Goal: Task Accomplishment & Management: Use online tool/utility

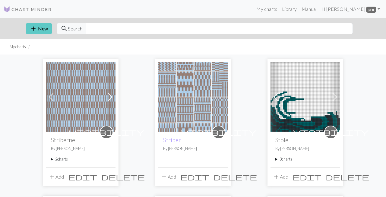
click at [42, 28] on button "add New" at bounding box center [39, 28] width 26 height 11
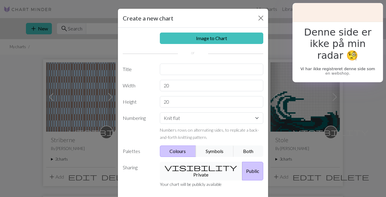
click at [208, 167] on button "visibility Private" at bounding box center [201, 171] width 83 height 19
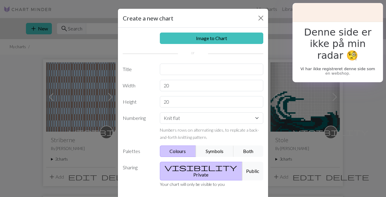
scroll to position [28, 0]
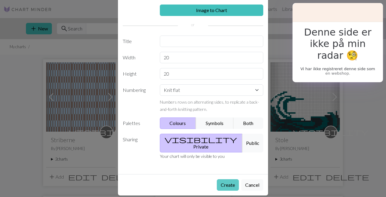
click at [229, 179] on button "Create" at bounding box center [228, 184] width 22 height 11
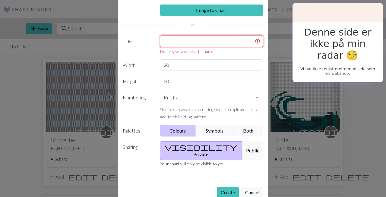
click at [198, 41] on input "text" at bounding box center [212, 41] width 104 height 11
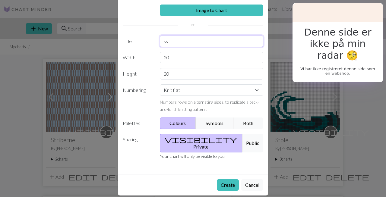
type input "s"
type input "mønster raglan"
click at [224, 179] on button "Create" at bounding box center [228, 184] width 22 height 11
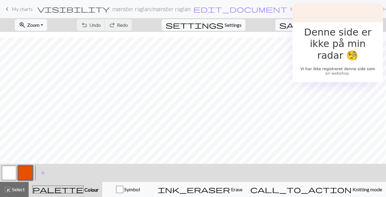
scroll to position [16, 0]
click at [25, 178] on button "button" at bounding box center [25, 173] width 14 height 14
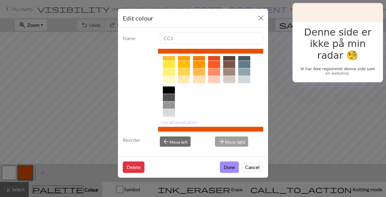
scroll to position [99, 0]
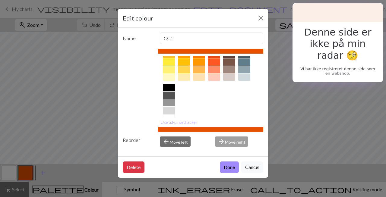
click at [232, 68] on div at bounding box center [229, 69] width 12 height 7
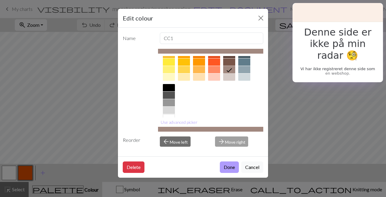
click at [230, 171] on button "Done" at bounding box center [229, 167] width 19 height 11
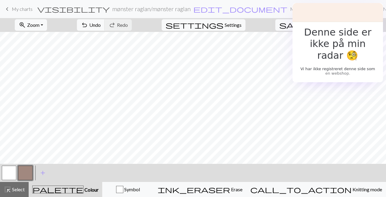
click at [12, 173] on button "button" at bounding box center [9, 173] width 14 height 14
click at [11, 171] on button "button" at bounding box center [9, 173] width 14 height 14
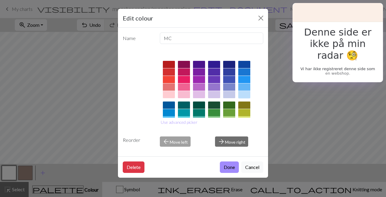
click at [242, 94] on div at bounding box center [244, 94] width 12 height 7
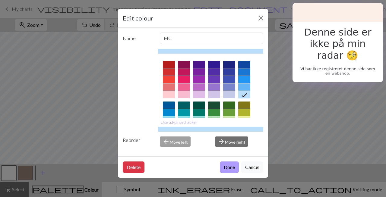
click at [231, 170] on button "Done" at bounding box center [229, 167] width 19 height 11
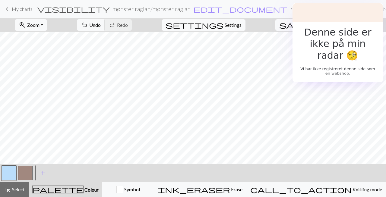
click at [27, 172] on button "button" at bounding box center [25, 173] width 14 height 14
drag, startPoint x: 27, startPoint y: 172, endPoint x: 11, endPoint y: 173, distance: 15.7
click at [11, 172] on div at bounding box center [17, 173] width 33 height 16
click at [11, 173] on button "button" at bounding box center [9, 173] width 14 height 14
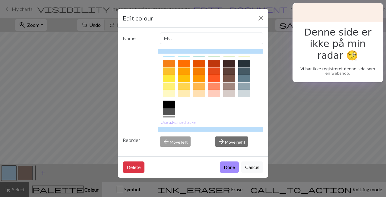
scroll to position [87, 0]
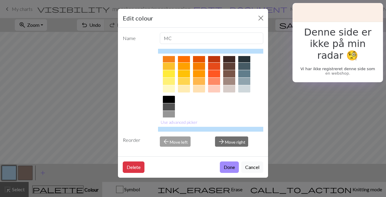
click at [230, 82] on div at bounding box center [229, 81] width 12 height 7
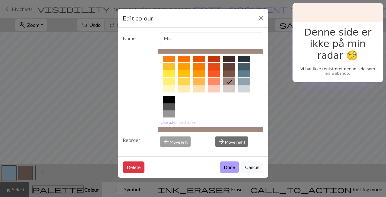
click at [229, 162] on button "Done" at bounding box center [229, 167] width 19 height 11
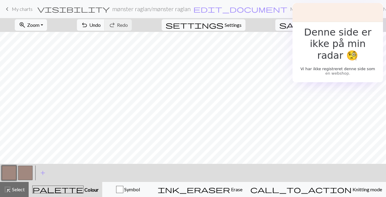
click at [29, 170] on button "button" at bounding box center [25, 173] width 14 height 14
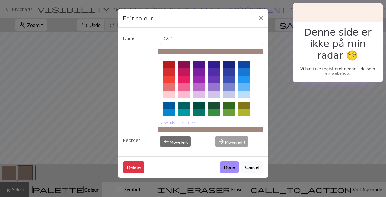
click at [244, 94] on div at bounding box center [244, 94] width 12 height 7
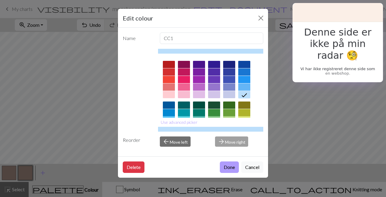
click at [228, 166] on button "Done" at bounding box center [229, 167] width 19 height 11
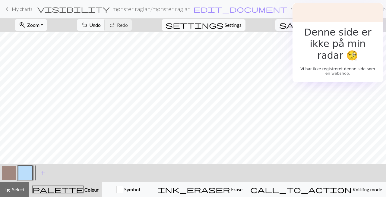
click at [239, 25] on span "Settings" at bounding box center [233, 24] width 17 height 7
select select "aran"
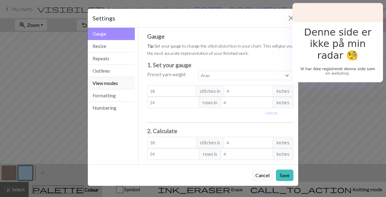
click at [116, 80] on button "View modes" at bounding box center [111, 83] width 47 height 12
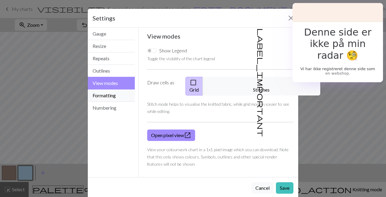
click at [115, 95] on button "Formatting" at bounding box center [111, 96] width 47 height 12
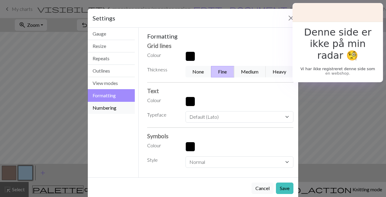
click at [114, 106] on button "Numbering" at bounding box center [111, 108] width 47 height 12
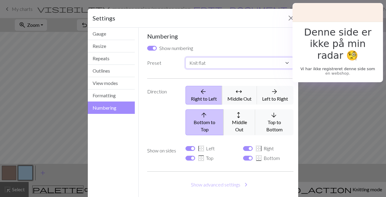
click at [227, 60] on select "Custom Knit flat Knit in the round Lace knitting Cross stitch" at bounding box center [239, 62] width 108 height 11
select select "round"
click at [185, 57] on select "Custom Knit flat Knit in the round Lace knitting Cross stitch" at bounding box center [239, 62] width 108 height 11
checkbox input "false"
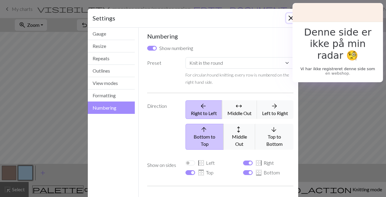
click at [290, 15] on button "Close" at bounding box center [291, 18] width 10 height 10
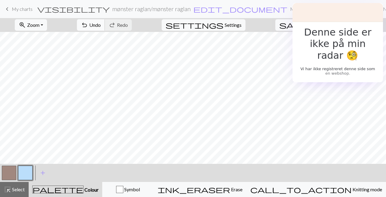
click at [101, 27] on span "Undo" at bounding box center [94, 25] width 11 height 6
click at [101, 24] on span "Undo" at bounding box center [94, 25] width 11 height 6
click at [234, 23] on span "Settings" at bounding box center [233, 24] width 17 height 7
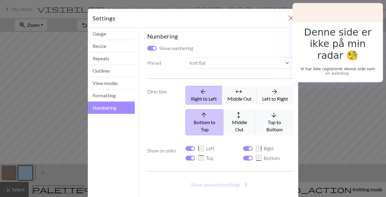
click at [193, 69] on div "Custom Knit flat Knit in the round Lace knitting Cross stitch" at bounding box center [239, 64] width 115 height 14
click at [193, 67] on select "Custom Knit flat Knit in the round Lace knitting Cross stitch" at bounding box center [239, 62] width 108 height 11
select select "round"
click at [185, 57] on select "Custom Knit flat Knit in the round Lace knitting Cross stitch" at bounding box center [239, 62] width 108 height 11
checkbox input "false"
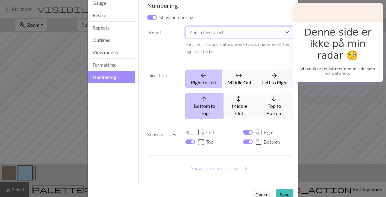
scroll to position [40, 0]
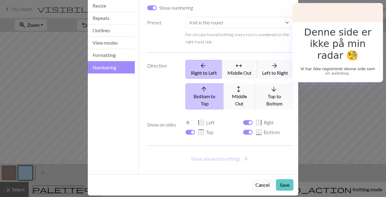
click at [283, 179] on button "Save" at bounding box center [284, 184] width 17 height 11
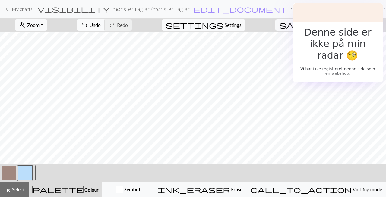
click at [101, 26] on span "Undo" at bounding box center [94, 25] width 11 height 6
click at [232, 24] on span "Settings" at bounding box center [233, 24] width 17 height 7
select select "round"
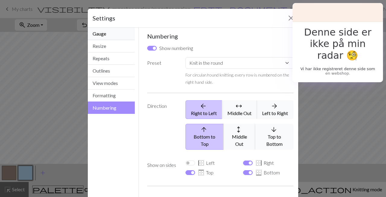
click at [100, 34] on button "Gauge" at bounding box center [111, 34] width 47 height 12
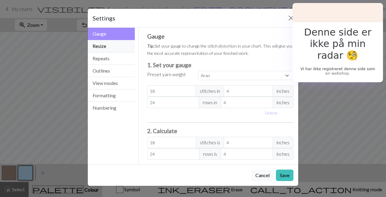
click at [102, 46] on button "Resize" at bounding box center [111, 46] width 47 height 12
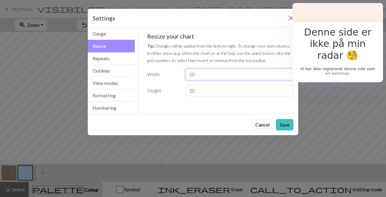
click at [204, 76] on input "20" at bounding box center [239, 74] width 108 height 11
type input "22"
click at [211, 93] on input "20" at bounding box center [239, 90] width 108 height 11
type input "2"
type input "44"
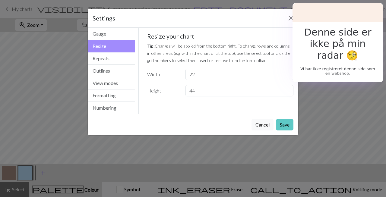
click at [283, 121] on button "Save" at bounding box center [284, 124] width 17 height 11
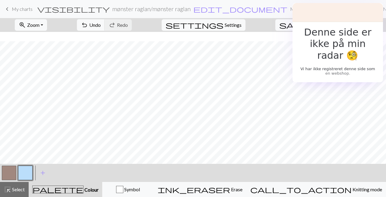
scroll to position [160, 0]
click at [11, 177] on button "button" at bounding box center [9, 173] width 14 height 14
click at [20, 174] on button "button" at bounding box center [25, 173] width 14 height 14
click at [223, 24] on span "settings" at bounding box center [194, 25] width 58 height 8
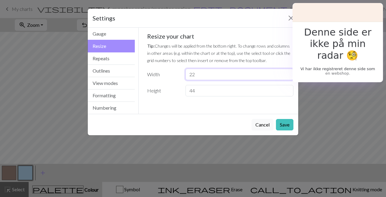
click at [198, 77] on input "22" at bounding box center [239, 74] width 108 height 11
type input "24"
click at [285, 122] on button "Save" at bounding box center [284, 124] width 17 height 11
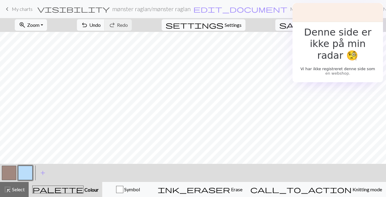
click at [223, 23] on span "settings" at bounding box center [194, 25] width 58 height 8
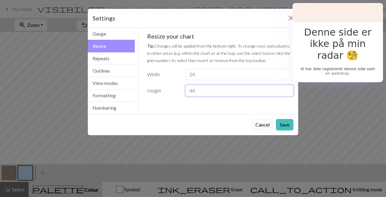
click at [200, 92] on input "44" at bounding box center [239, 90] width 108 height 11
type input "4"
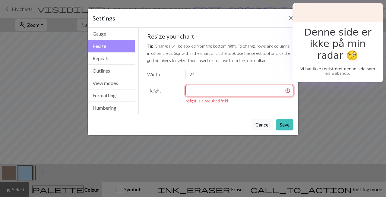
type input "1"
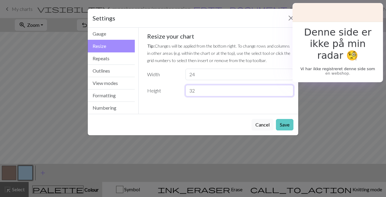
type input "32"
click at [286, 124] on button "Save" at bounding box center [284, 124] width 17 height 11
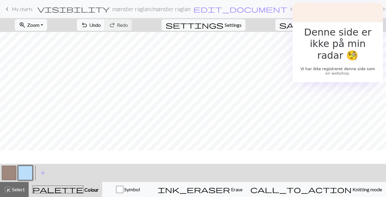
scroll to position [20, 0]
click at [14, 171] on button "button" at bounding box center [9, 173] width 14 height 14
click at [29, 170] on button "button" at bounding box center [25, 173] width 14 height 14
click at [9, 168] on button "button" at bounding box center [9, 173] width 14 height 14
click at [24, 175] on button "button" at bounding box center [25, 173] width 14 height 14
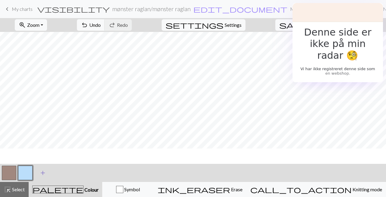
scroll to position [53, 0]
click at [47, 26] on button "zoom_in Zoom Zoom" at bounding box center [31, 24] width 32 height 11
click at [53, 38] on button "Fit all" at bounding box center [39, 38] width 48 height 10
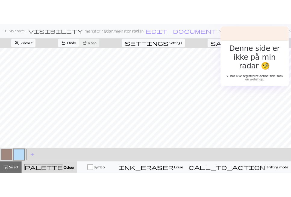
scroll to position [0, 0]
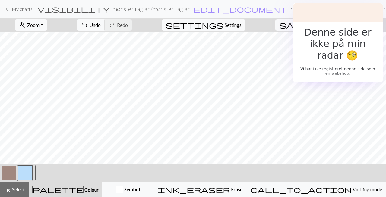
click at [334, 24] on button "Toggle Dropdown" at bounding box center [328, 24] width 11 height 11
click at [311, 46] on button "save_alt Download" at bounding box center [283, 48] width 99 height 10
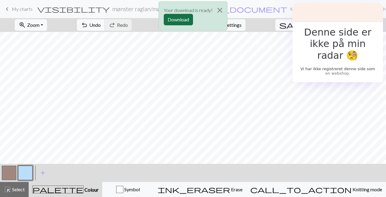
click at [186, 18] on button "Download" at bounding box center [178, 19] width 29 height 11
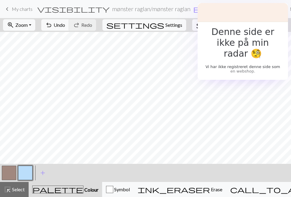
click at [24, 9] on span "My charts" at bounding box center [22, 9] width 21 height 6
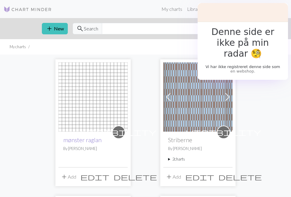
click at [77, 141] on link "mønster raglan" at bounding box center [82, 140] width 38 height 7
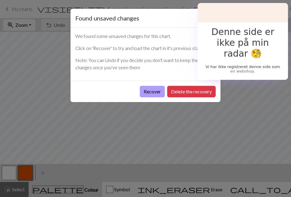
click at [156, 93] on button "Recover" at bounding box center [152, 91] width 25 height 11
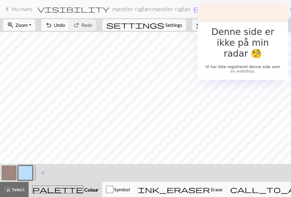
click at [225, 23] on span "save" at bounding box center [210, 25] width 29 height 8
click at [235, 25] on button "save Save Save" at bounding box center [216, 24] width 48 height 11
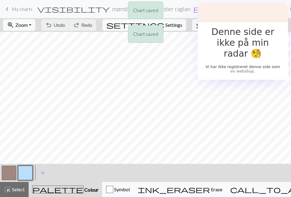
click at [24, 11] on div "Chart saved Chart saved" at bounding box center [145, 24] width 291 height 48
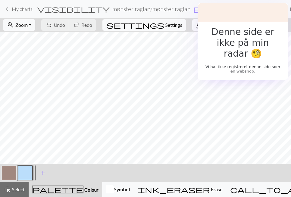
click at [13, 9] on span "My charts" at bounding box center [22, 9] width 21 height 6
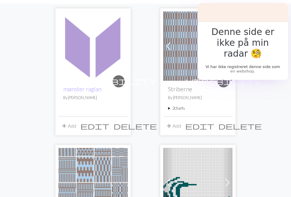
scroll to position [51, 0]
click at [178, 124] on button "add Add" at bounding box center [173, 126] width 20 height 11
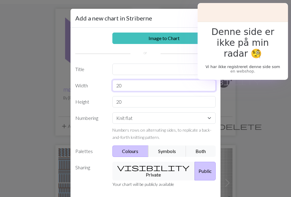
click at [143, 84] on input "20" at bounding box center [164, 85] width 104 height 11
type input "2"
type input "88"
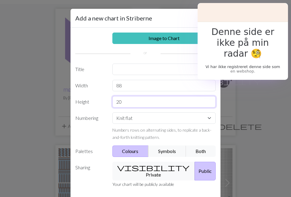
click at [141, 102] on input "20" at bounding box center [164, 101] width 104 height 11
type input "2"
type input "56"
click at [187, 118] on select "Knit flat Knit in the round Lace knitting Cross stitch" at bounding box center [164, 117] width 104 height 11
select select "round"
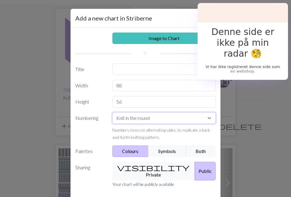
click at [112, 112] on select "Knit flat Knit in the round Lace knitting Cross stitch" at bounding box center [164, 117] width 104 height 11
click at [153, 169] on button "visibility Private" at bounding box center [153, 171] width 83 height 19
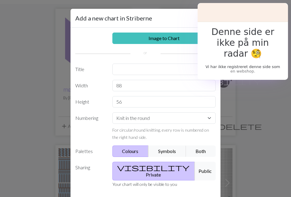
scroll to position [28, 0]
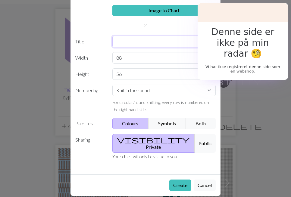
click at [148, 42] on input "text" at bounding box center [164, 41] width 104 height 11
type input "raglan"
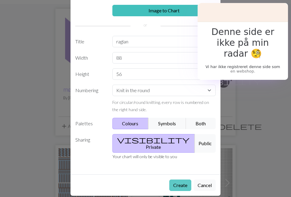
click at [187, 180] on button "Create" at bounding box center [180, 185] width 22 height 11
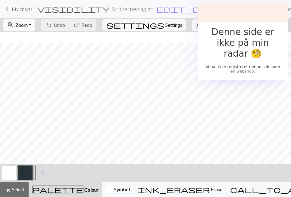
scroll to position [233, 0]
click at [23, 173] on button "button" at bounding box center [25, 173] width 14 height 14
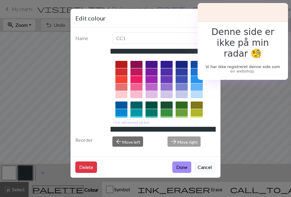
click at [197, 94] on div at bounding box center [197, 94] width 12 height 7
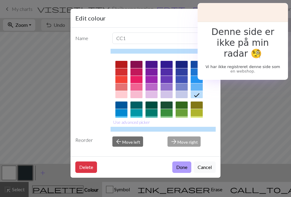
click at [173, 167] on button "Done" at bounding box center [181, 167] width 19 height 11
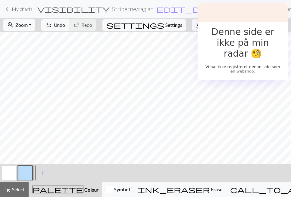
click at [6, 172] on button "button" at bounding box center [9, 173] width 14 height 14
click at [11, 170] on button "button" at bounding box center [9, 173] width 14 height 14
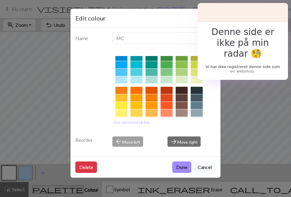
scroll to position [57, 0]
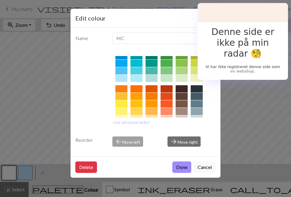
click at [181, 111] on div at bounding box center [182, 111] width 12 height 7
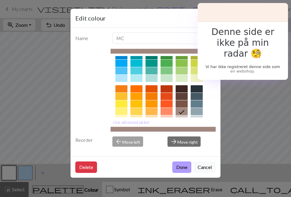
click at [182, 165] on button "Done" at bounding box center [181, 167] width 19 height 11
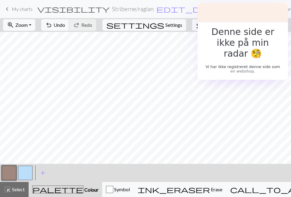
click at [18, 175] on button "button" at bounding box center [25, 173] width 14 height 14
click at [65, 23] on span "Undo" at bounding box center [59, 25] width 11 height 6
click at [15, 193] on button "highlight_alt Select Select" at bounding box center [14, 189] width 29 height 15
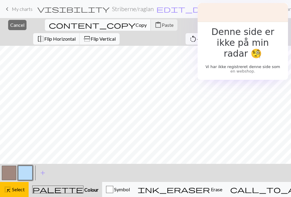
click at [136, 25] on span "Copy" at bounding box center [141, 25] width 11 height 6
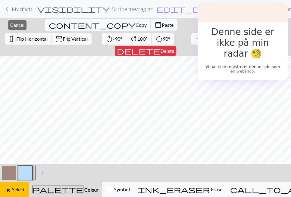
scroll to position [0, 447]
click at [155, 24] on span "content_paste" at bounding box center [158, 25] width 7 height 8
click at [16, 189] on span "Select" at bounding box center [18, 190] width 14 height 6
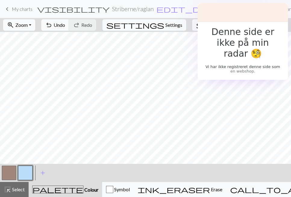
click at [28, 23] on span "Zoom" at bounding box center [21, 25] width 12 height 6
click at [31, 46] on button "Fit width" at bounding box center [27, 48] width 48 height 10
click at [9, 9] on span "keyboard_arrow_left" at bounding box center [7, 9] width 7 height 8
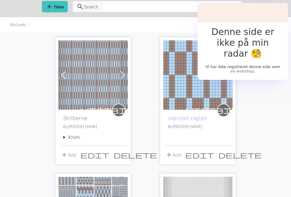
scroll to position [31, 0]
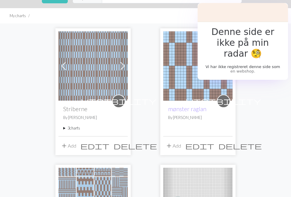
click at [76, 127] on summary "3 charts" at bounding box center [93, 128] width 60 height 6
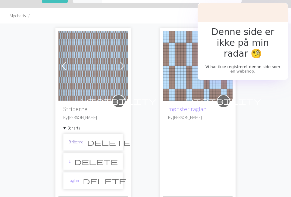
click at [80, 142] on link "Striberne" at bounding box center [75, 142] width 15 height 6
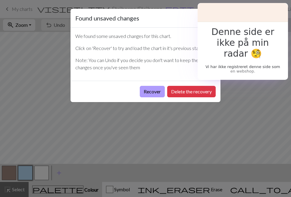
click at [150, 93] on button "Recover" at bounding box center [152, 91] width 25 height 11
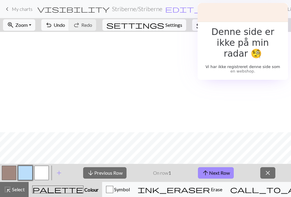
scroll to position [498, 0]
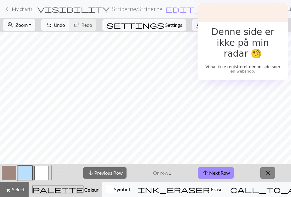
click at [266, 171] on span "close" at bounding box center [267, 173] width 7 height 8
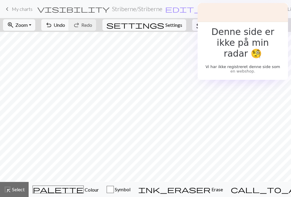
scroll to position [478, 317]
click at [172, 25] on button "settings Settings" at bounding box center [144, 24] width 84 height 11
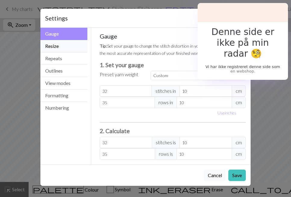
click at [65, 47] on button "Resize" at bounding box center [63, 46] width 47 height 12
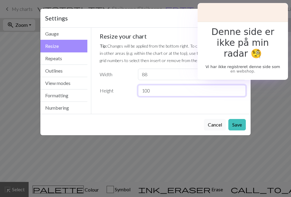
click at [155, 92] on input "100" at bounding box center [192, 90] width 108 height 11
type input "104"
click at [240, 124] on button "Save" at bounding box center [236, 124] width 17 height 11
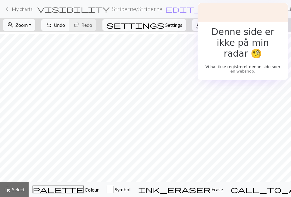
scroll to position [504, 317]
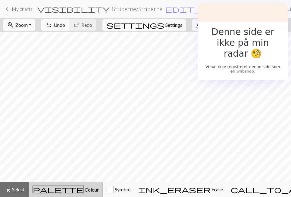
click at [51, 189] on span "palette" at bounding box center [58, 189] width 51 height 8
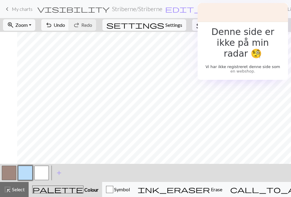
scroll to position [522, 317]
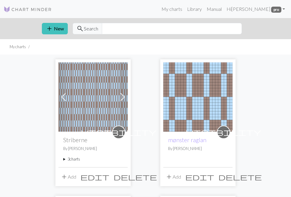
scroll to position [17, 0]
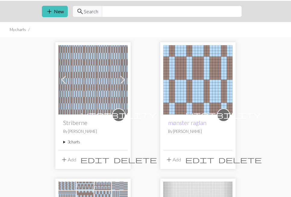
click at [71, 159] on button "add Add" at bounding box center [68, 159] width 20 height 11
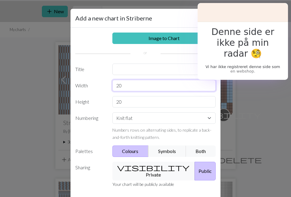
click at [124, 85] on input "20" at bounding box center [164, 85] width 104 height 11
type input "2"
type input "3"
type input "40"
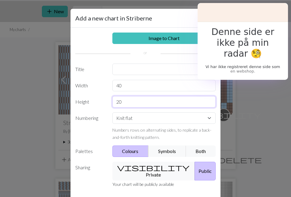
click at [130, 105] on input "20" at bounding box center [164, 101] width 104 height 11
type input "2"
type input "16"
click at [150, 121] on select "Knit flat Knit in the round Lace knitting Cross stitch" at bounding box center [164, 117] width 104 height 11
select select "round"
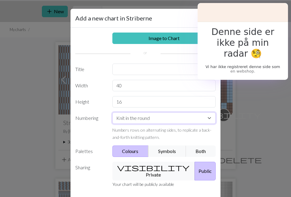
click at [112, 112] on select "Knit flat Knit in the round Lace knitting Cross stitch" at bounding box center [164, 117] width 104 height 11
click at [157, 166] on button "visibility Private" at bounding box center [153, 171] width 83 height 19
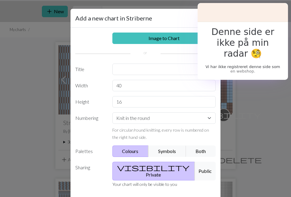
scroll to position [28, 0]
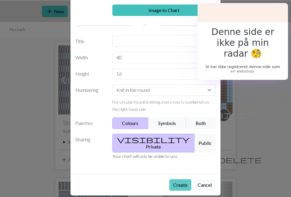
click at [184, 179] on button "Create" at bounding box center [180, 184] width 22 height 11
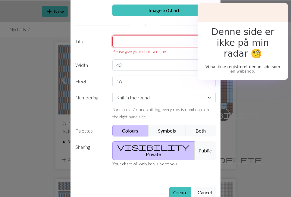
click at [165, 46] on input "text" at bounding box center [164, 41] width 104 height 11
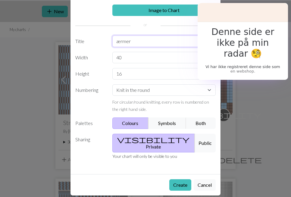
type input "ærmer"
click at [169, 179] on button "Create" at bounding box center [180, 184] width 22 height 11
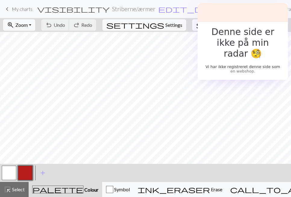
click at [23, 171] on button "button" at bounding box center [25, 173] width 14 height 14
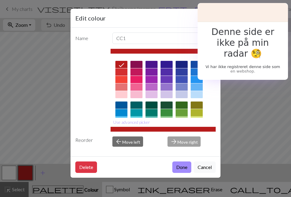
scroll to position [9, 0]
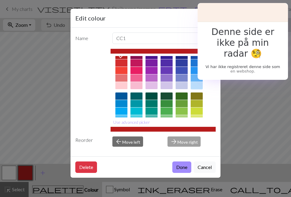
click at [192, 88] on div at bounding box center [197, 85] width 12 height 7
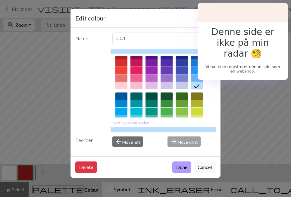
click at [181, 166] on button "Done" at bounding box center [181, 167] width 19 height 11
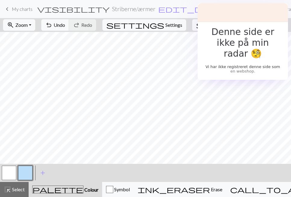
click at [8, 170] on button "button" at bounding box center [9, 173] width 14 height 14
click at [10, 169] on button "button" at bounding box center [9, 173] width 14 height 14
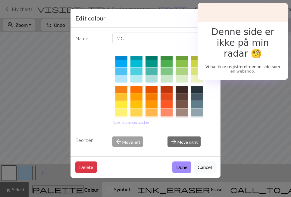
scroll to position [57, 0]
click at [181, 109] on div at bounding box center [182, 111] width 12 height 7
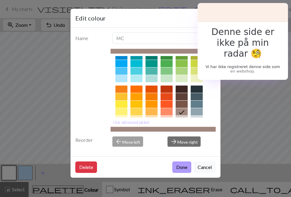
click at [184, 164] on button "Done" at bounding box center [181, 167] width 19 height 11
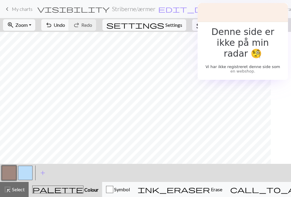
scroll to position [0, 23]
click at [35, 22] on button "zoom_in Zoom Zoom" at bounding box center [19, 24] width 32 height 11
click at [37, 49] on button "Fit width" at bounding box center [27, 48] width 48 height 10
click at [27, 172] on button "button" at bounding box center [25, 173] width 14 height 14
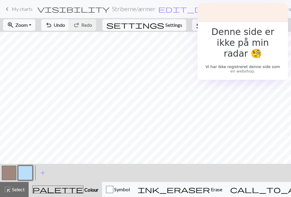
click at [164, 23] on span "settings" at bounding box center [135, 25] width 58 height 8
select select "aran"
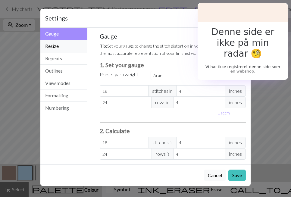
click at [64, 44] on button "Resize" at bounding box center [63, 46] width 47 height 12
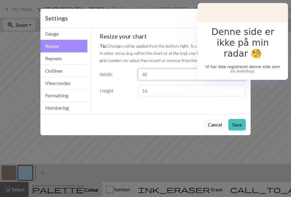
click at [156, 76] on input "40" at bounding box center [192, 74] width 108 height 11
type input "4"
type input "132"
click at [156, 90] on input "16" at bounding box center [192, 90] width 108 height 11
type input "1"
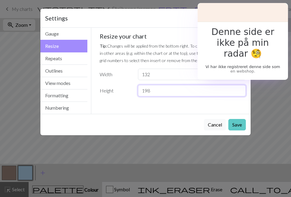
type input "198"
click at [237, 123] on button "Save" at bounding box center [236, 124] width 17 height 11
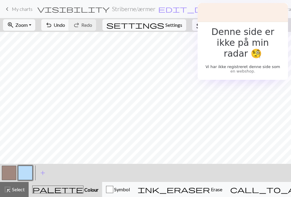
click at [11, 174] on button "button" at bounding box center [9, 173] width 14 height 14
click at [10, 187] on span "highlight_alt" at bounding box center [7, 189] width 7 height 8
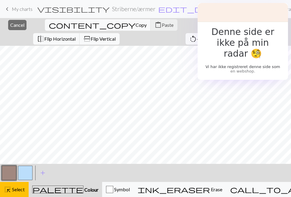
click at [13, 174] on button "button" at bounding box center [9, 173] width 14 height 14
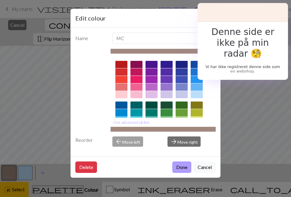
click at [179, 170] on button "Done" at bounding box center [181, 167] width 19 height 11
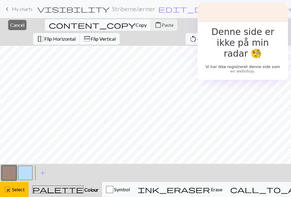
click at [202, 24] on span "format_color_fill" at bounding box center [205, 25] width 7 height 8
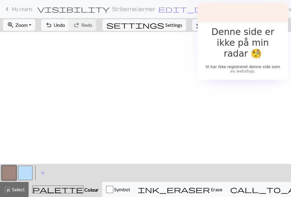
scroll to position [0, 605]
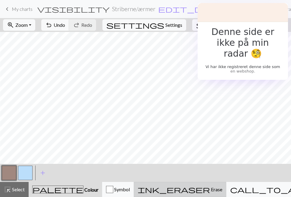
click at [186, 190] on span "ink_eraser" at bounding box center [174, 189] width 72 height 8
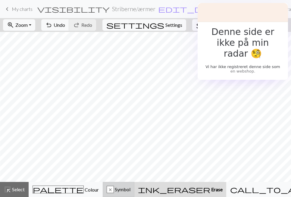
click at [131, 191] on span "Symbol" at bounding box center [122, 190] width 17 height 6
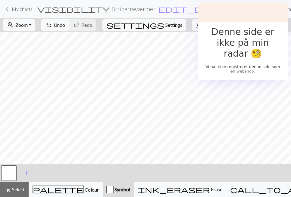
click at [14, 175] on button "button" at bounding box center [9, 173] width 14 height 14
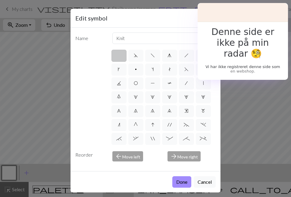
click at [14, 175] on div "Edit symbol Name Knit d f g h j k p s t F H J O P T / | 0 1 2 3 4 5 6 7 8 9 e m…" at bounding box center [145, 98] width 291 height 197
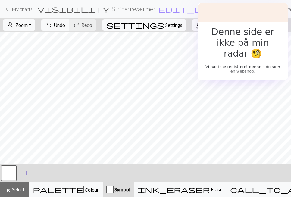
click at [28, 174] on span "add" at bounding box center [26, 173] width 7 height 8
click at [28, 174] on button "button" at bounding box center [25, 173] width 14 height 14
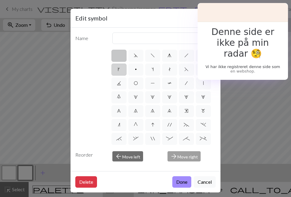
click at [123, 71] on label "k" at bounding box center [119, 70] width 15 height 12
click at [122, 70] on input "k" at bounding box center [120, 68] width 4 height 4
radio input "true"
type input "right leaning increase"
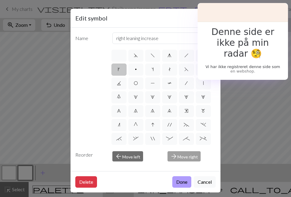
click at [182, 181] on button "Done" at bounding box center [181, 181] width 19 height 11
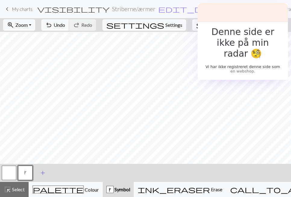
click at [42, 172] on span "add" at bounding box center [42, 173] width 7 height 8
click at [42, 172] on button "button" at bounding box center [41, 173] width 14 height 14
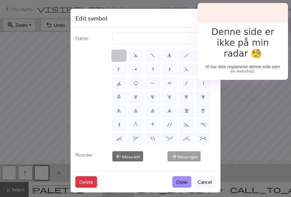
click at [42, 172] on div "Edit symbol Name d f g h j k p s t F H J O P T / | 0 1 2 3 4 5 6 7 8 9 e m n G …" at bounding box center [145, 98] width 291 height 197
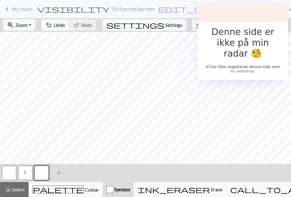
click at [42, 172] on button "button" at bounding box center [41, 173] width 14 height 14
click at [40, 172] on button "button" at bounding box center [41, 173] width 14 height 14
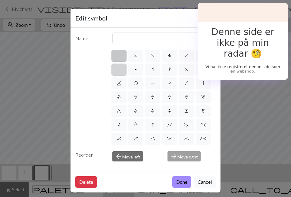
click at [120, 70] on span "k" at bounding box center [119, 69] width 2 height 5
click at [120, 70] on input "k" at bounding box center [120, 68] width 4 height 4
radio input "true"
type input "right leaning increase"
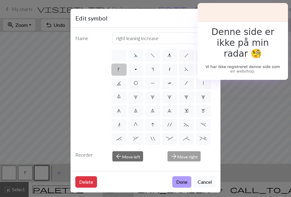
click at [176, 180] on button "Done" at bounding box center [181, 181] width 19 height 11
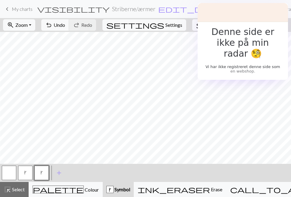
click at [25, 170] on span "k" at bounding box center [25, 172] width 2 height 5
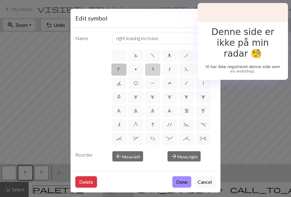
click at [157, 71] on label "s" at bounding box center [152, 70] width 15 height 12
click at [156, 70] on input "s" at bounding box center [154, 68] width 4 height 4
radio input "true"
type input "increase one left leaning"
click at [182, 178] on button "Done" at bounding box center [181, 181] width 19 height 11
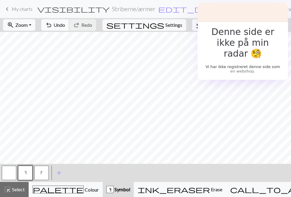
click at [65, 25] on span "Undo" at bounding box center [59, 25] width 11 height 6
click at [40, 175] on button "k" at bounding box center [41, 173] width 14 height 14
click at [65, 25] on span "Undo" at bounding box center [59, 25] width 11 height 6
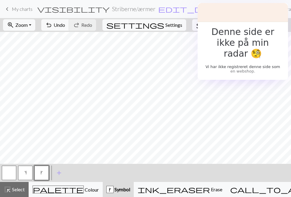
click at [28, 171] on button "s" at bounding box center [25, 173] width 14 height 14
click at [52, 23] on span "undo" at bounding box center [48, 25] width 7 height 8
click at [52, 26] on span "undo" at bounding box center [48, 25] width 7 height 8
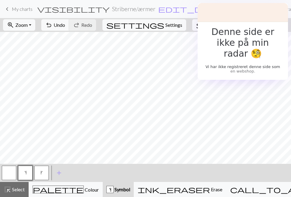
click at [41, 171] on span "k" at bounding box center [42, 172] width 2 height 5
click at [28, 172] on button "s" at bounding box center [25, 173] width 14 height 14
click at [43, 176] on button "k" at bounding box center [41, 173] width 14 height 14
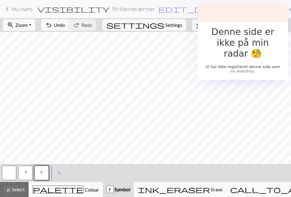
click at [39, 175] on button "k" at bounding box center [41, 173] width 14 height 14
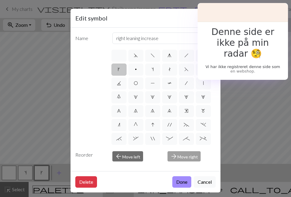
click at [39, 175] on div "Edit symbol Name right leaning increase d f g h j k p s t F H J O P T / | 0 1 2…" at bounding box center [145, 98] width 291 height 197
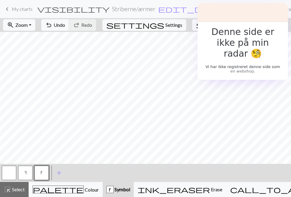
click at [26, 172] on span "s" at bounding box center [25, 172] width 2 height 5
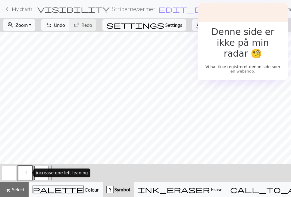
click at [26, 172] on span "s" at bounding box center [25, 172] width 2 height 5
click at [26, 172] on div "Edit symbol Name increase one left leaning d f g h j k p s t F H J O P T / | 0 …" at bounding box center [145, 98] width 291 height 197
click at [30, 172] on button "s" at bounding box center [25, 173] width 14 height 14
click at [28, 172] on button "s" at bounding box center [25, 173] width 14 height 14
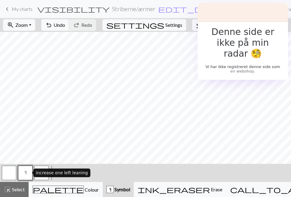
click at [28, 172] on button "s" at bounding box center [25, 173] width 14 height 14
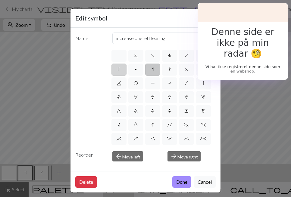
click at [119, 69] on span "k" at bounding box center [119, 69] width 2 height 5
click at [119, 69] on input "k" at bounding box center [120, 68] width 4 height 4
radio input "true"
type input "right leaning increase"
click at [180, 178] on button "Done" at bounding box center [181, 181] width 19 height 11
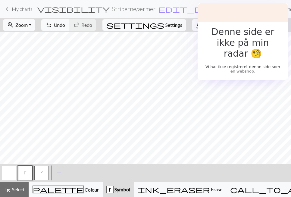
click at [41, 171] on span "k" at bounding box center [42, 172] width 2 height 5
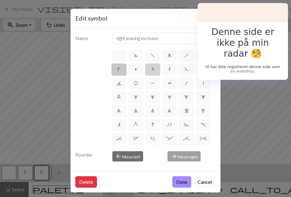
click at [153, 67] on span "s" at bounding box center [153, 69] width 2 height 5
click at [153, 67] on input "s" at bounding box center [154, 68] width 4 height 4
radio input "true"
type input "increase one left leaning"
click at [179, 182] on button "Done" at bounding box center [181, 181] width 19 height 11
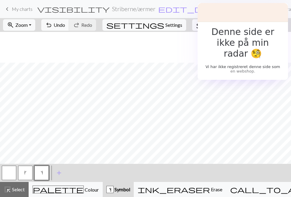
scroll to position [226, 580]
click at [69, 24] on button "undo Undo Undo" at bounding box center [55, 24] width 28 height 11
click at [30, 171] on button "k" at bounding box center [25, 173] width 14 height 14
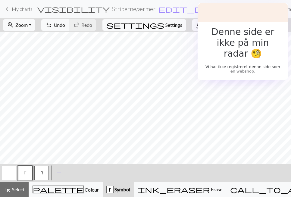
click at [41, 174] on span "s" at bounding box center [42, 172] width 2 height 5
click at [29, 172] on button "k" at bounding box center [25, 173] width 14 height 14
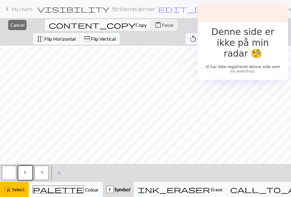
scroll to position [446, 207]
click at [22, 185] on button "highlight_alt Select Select" at bounding box center [14, 189] width 29 height 15
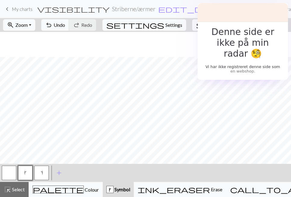
scroll to position [574, 405]
click at [41, 174] on span "s" at bounding box center [42, 172] width 2 height 5
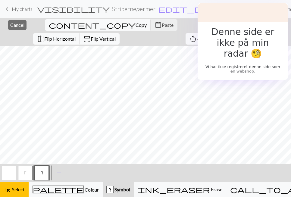
click at [42, 174] on span "s" at bounding box center [42, 172] width 2 height 5
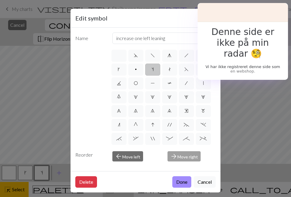
click at [43, 175] on div "Edit symbol Name increase one left leaning d f g h j k p s t F H J O P T / | 0 …" at bounding box center [145, 98] width 291 height 197
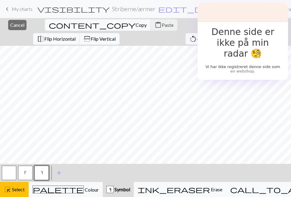
click at [20, 187] on span "Select" at bounding box center [18, 190] width 14 height 6
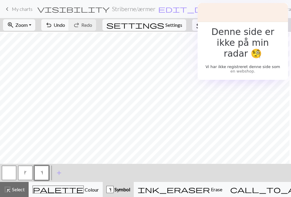
scroll to position [391, 336]
click at [28, 24] on span "Zoom" at bounding box center [21, 25] width 12 height 6
click at [34, 41] on button "Fit all" at bounding box center [27, 38] width 48 height 10
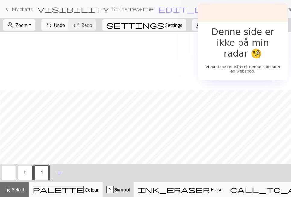
scroll to position [324, 151]
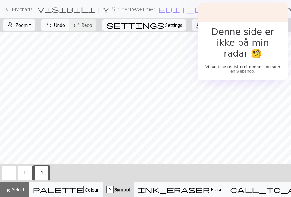
click at [25, 176] on button "k" at bounding box center [25, 173] width 14 height 14
click at [11, 171] on button "button" at bounding box center [9, 173] width 14 height 14
click at [27, 172] on button "k" at bounding box center [25, 173] width 14 height 14
click at [42, 172] on span "s" at bounding box center [42, 172] width 2 height 5
click at [27, 171] on button "k" at bounding box center [25, 173] width 14 height 14
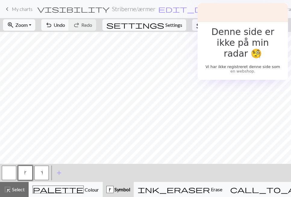
click at [28, 27] on span "Zoom" at bounding box center [21, 25] width 12 height 6
click at [33, 43] on button "Fit width" at bounding box center [27, 48] width 48 height 10
click at [28, 26] on span "Zoom" at bounding box center [21, 25] width 12 height 6
click at [31, 33] on button "Fit all" at bounding box center [27, 38] width 48 height 10
click at [33, 22] on button "zoom_in Zoom Zoom" at bounding box center [19, 24] width 32 height 11
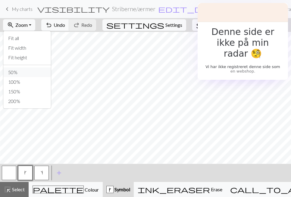
click at [31, 74] on button "50%" at bounding box center [27, 73] width 48 height 10
click at [35, 28] on button "zoom_in Zoom Zoom" at bounding box center [19, 24] width 32 height 11
click at [38, 57] on button "Fit height" at bounding box center [27, 58] width 48 height 10
click at [12, 173] on button "button" at bounding box center [9, 173] width 14 height 14
